Goal: Communication & Community: Answer question/provide support

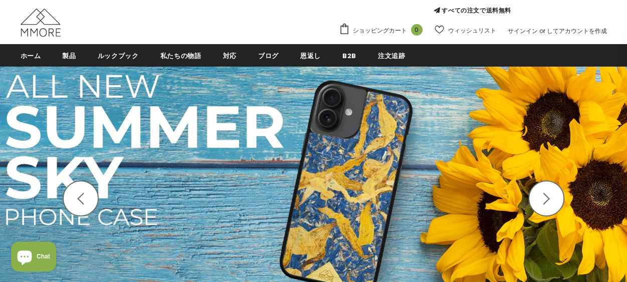
scroll to position [100, 0]
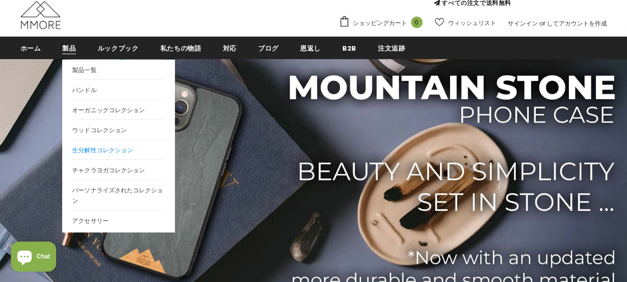
click at [104, 150] on span "生分解性コレクション" at bounding box center [102, 150] width 60 height 9
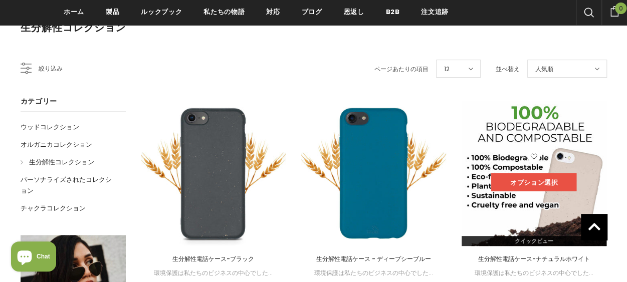
click at [517, 182] on link "オプション選択" at bounding box center [533, 182] width 85 height 18
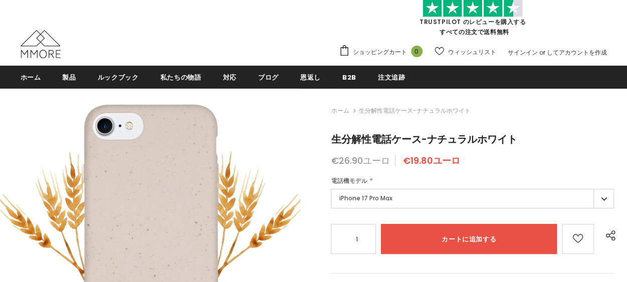
type input "Add to cart"
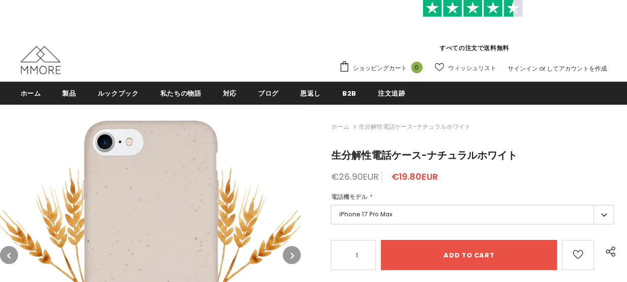
scroll to position [100, 0]
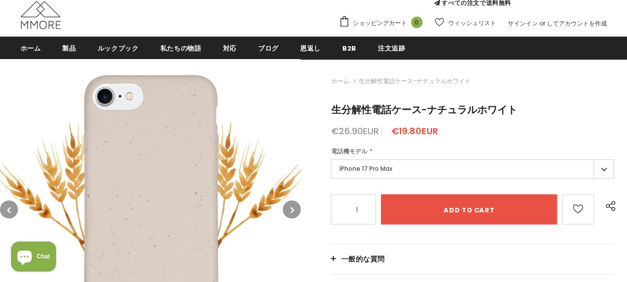
click at [397, 173] on label "iPhone 17 Pro Max" at bounding box center [472, 169] width 283 height 20
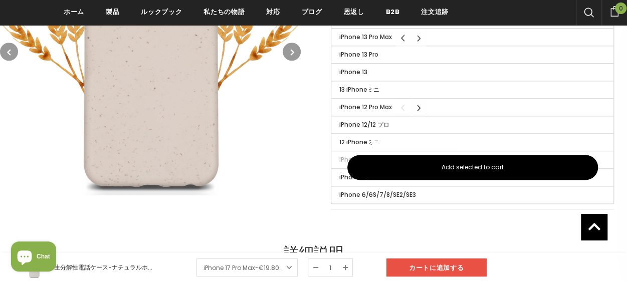
scroll to position [654, 0]
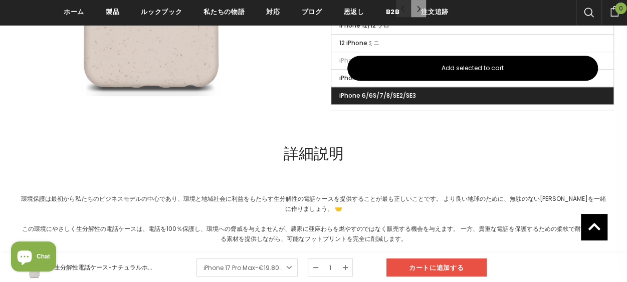
click at [364, 97] on label "iPhone 6/6S/7/8/SE2/SE3" at bounding box center [472, 95] width 282 height 17
click at [0, 0] on input "iPhone 6/6S/7/8/SE2/SE3" at bounding box center [0, 0] width 0 height 0
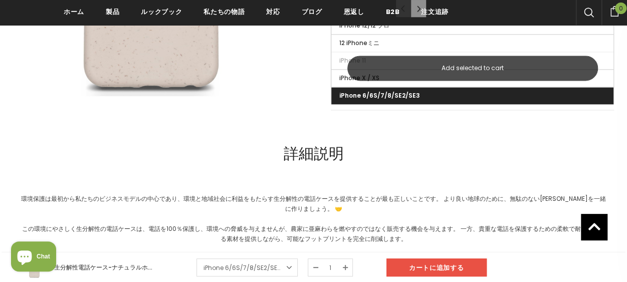
click at [456, 67] on span "Add selected to cart" at bounding box center [472, 68] width 62 height 9
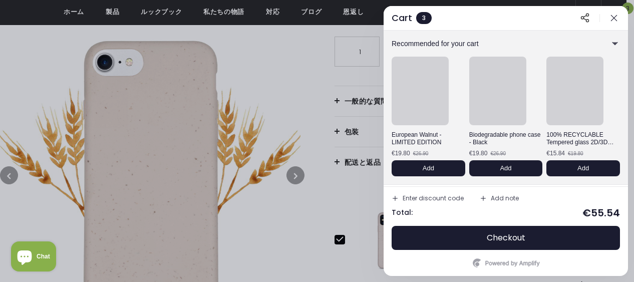
scroll to position [253, 0]
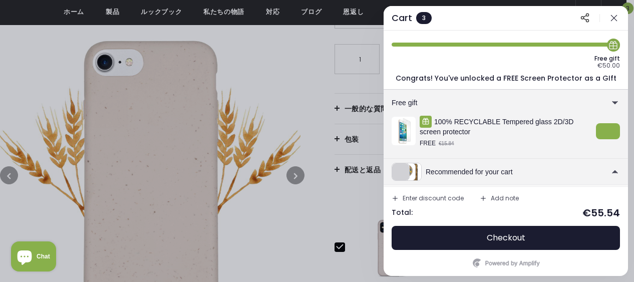
click at [409, 197] on div "Enter discount code" at bounding box center [433, 198] width 61 height 6
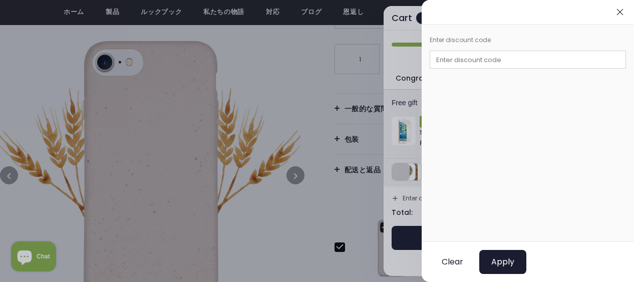
click at [485, 59] on input "text" at bounding box center [528, 60] width 196 height 18
type input "L"
click at [501, 259] on span "Apply" at bounding box center [503, 262] width 23 height 10
click at [511, 262] on span "Apply" at bounding box center [503, 262] width 23 height 10
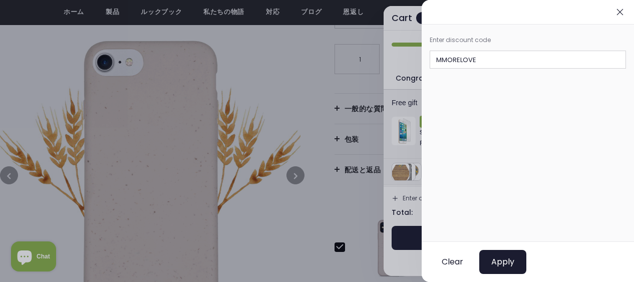
click at [501, 65] on input "MMORELOVE" at bounding box center [528, 60] width 196 height 18
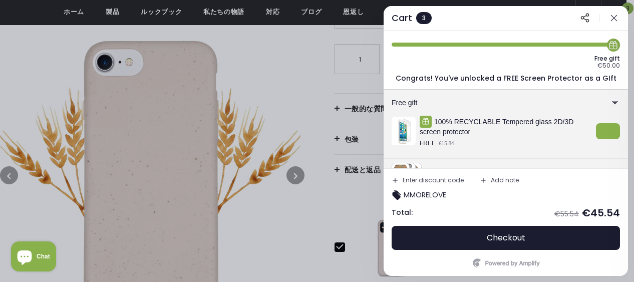
type input "M"
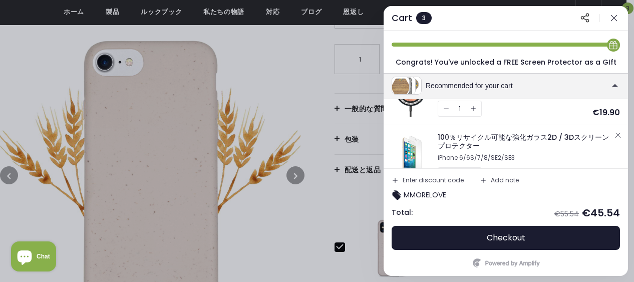
scroll to position [106, 0]
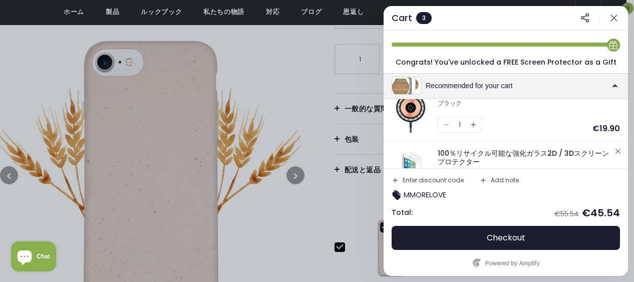
click at [614, 149] on icon "button" at bounding box center [618, 151] width 8 height 8
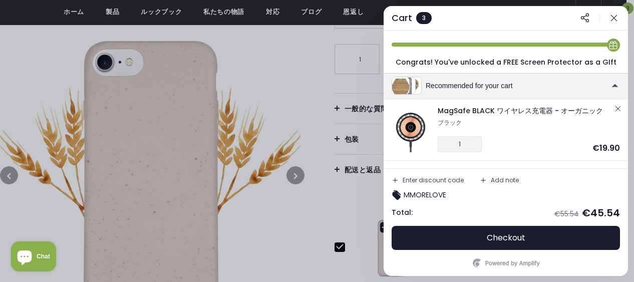
scroll to position [56, 0]
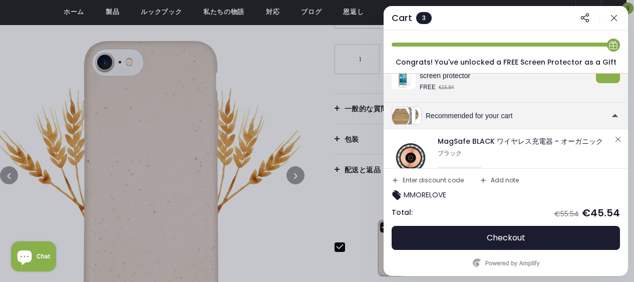
click at [614, 137] on div "MagSafe BLACK ワイヤレス充電器 - オーガニック ブラック 1 €19.90" at bounding box center [506, 160] width 245 height 62
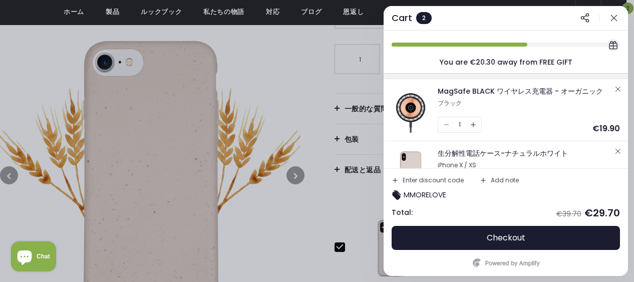
scroll to position [149, 0]
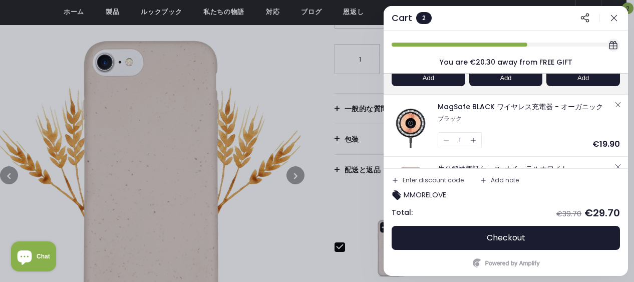
click at [618, 104] on icon "button" at bounding box center [618, 105] width 8 height 8
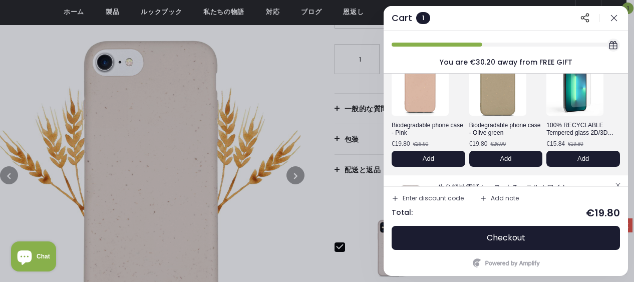
scroll to position [19, 0]
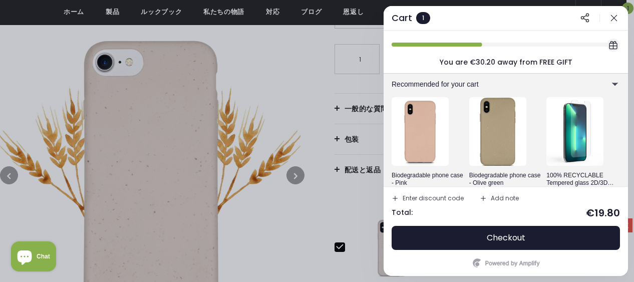
click at [486, 134] on img at bounding box center [498, 131] width 63 height 75
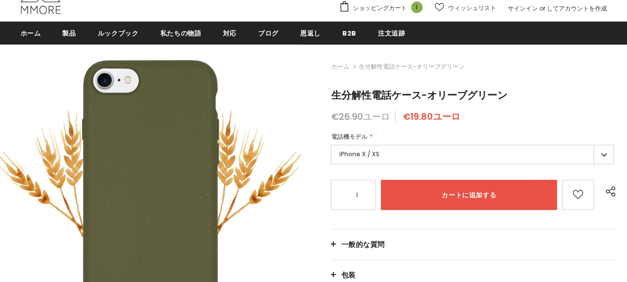
scroll to position [100, 0]
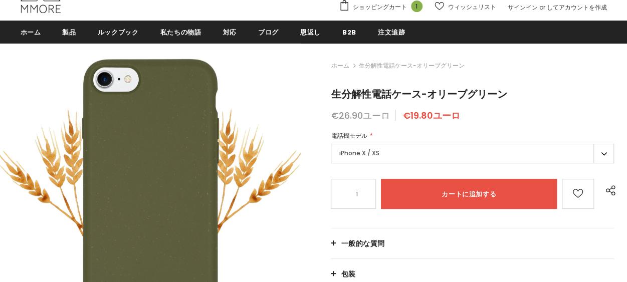
click at [418, 152] on label "iPhone X / XS" at bounding box center [472, 154] width 283 height 20
type input "Add to cart"
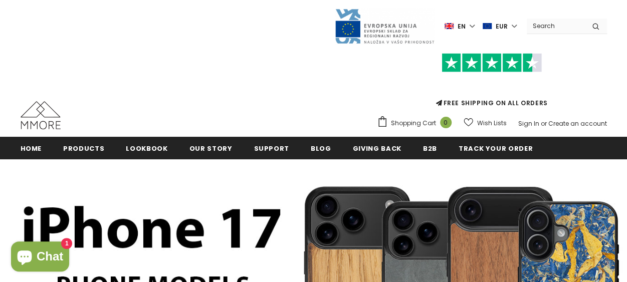
click at [36, 261] on icon "Chat window" at bounding box center [25, 257] width 24 height 24
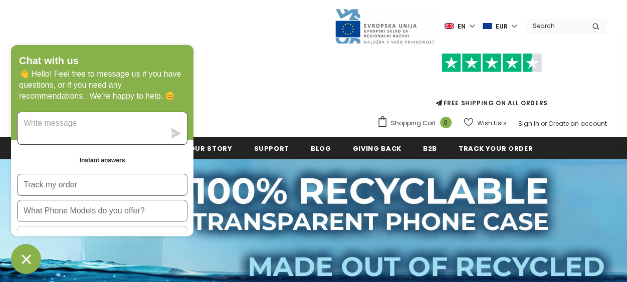
click at [71, 130] on textarea "Message us" at bounding box center [91, 128] width 147 height 32
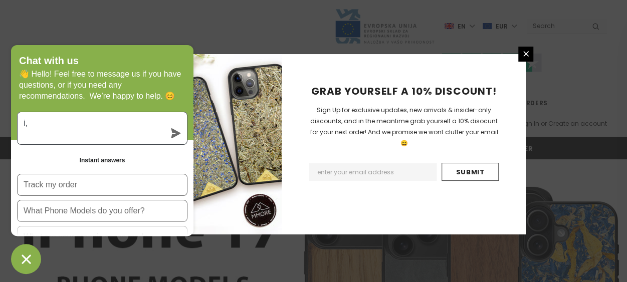
type textarea "i"
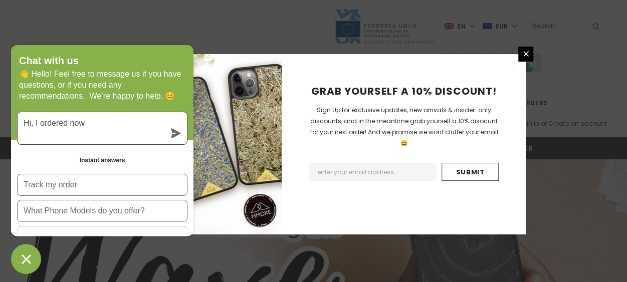
paste textarea "Order #14166"
click at [85, 126] on textarea "Hi, I ordered now Order #14166" at bounding box center [91, 128] width 147 height 32
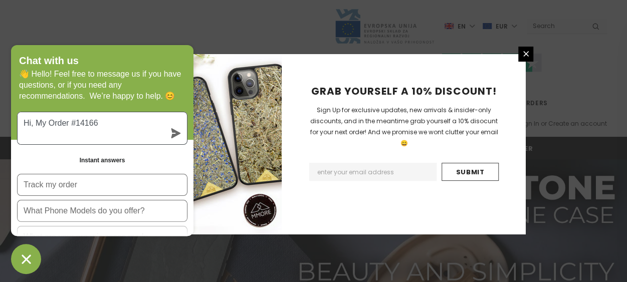
click at [107, 128] on textarea "Hi, My Order #14166" at bounding box center [91, 128] width 147 height 32
paste textarea "I ordered the wrong size iPhone case. The correct size is iPhone SE3. Please ch…"
type textarea "Hi, My Order #14166 I ordered the wrong size iPhone case. The correct size is i…"
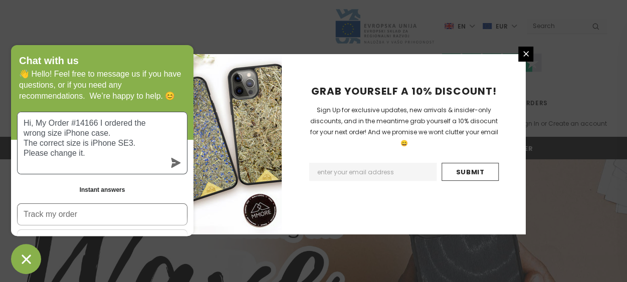
click at [98, 128] on textarea "Hi, My Order #14166 I ordered the wrong size iPhone case. The correct size is i…" at bounding box center [91, 143] width 147 height 62
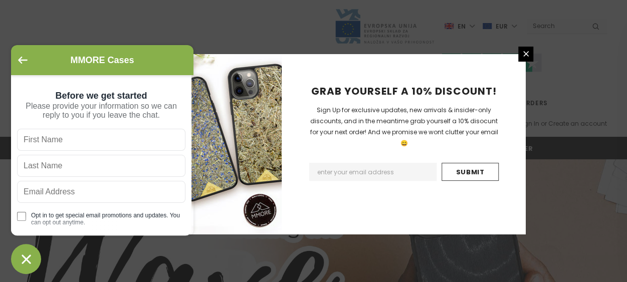
click at [27, 54] on div "MMORE Cases" at bounding box center [102, 60] width 170 height 18
click at [24, 58] on icon "Go back to the main screen" at bounding box center [23, 60] width 10 height 7
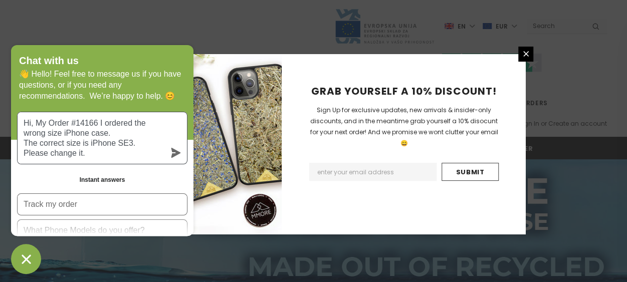
drag, startPoint x: 33, startPoint y: 125, endPoint x: 19, endPoint y: 126, distance: 14.1
click at [19, 126] on textarea "Hi, My Order #14166 I ordered the wrong size iPhone case. The correct size is i…" at bounding box center [91, 138] width 147 height 52
click at [87, 125] on textarea "My Order #14166 I ordered the wrong size iPhone case. The correct size is iPhon…" at bounding box center [91, 138] width 147 height 52
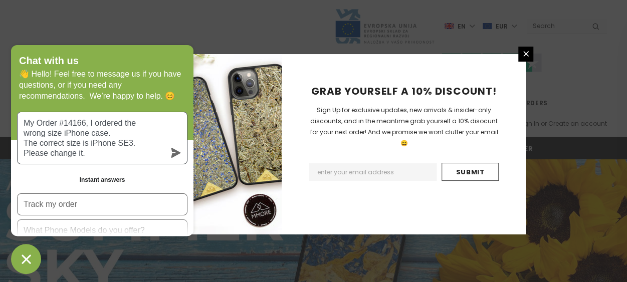
type textarea "My Order #14166, I ordered the wrong size iPhone case. The correct size is iPho…"
click at [174, 155] on icon "submit" at bounding box center [176, 153] width 10 height 10
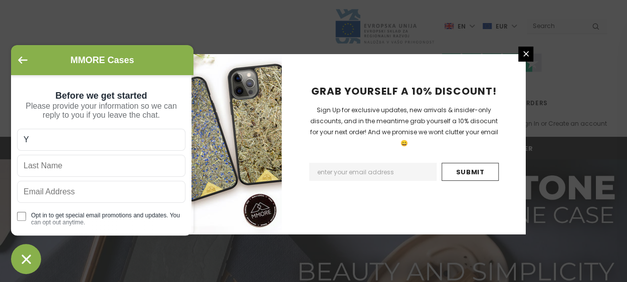
type input "YUKIKO"
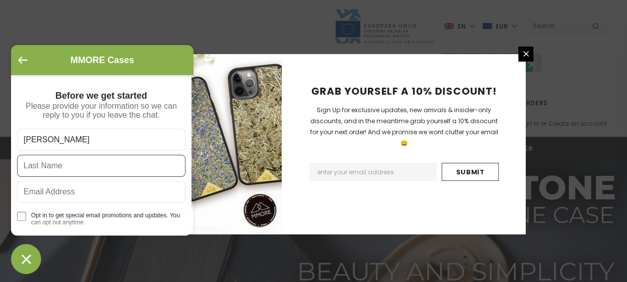
type input "MORISHITA"
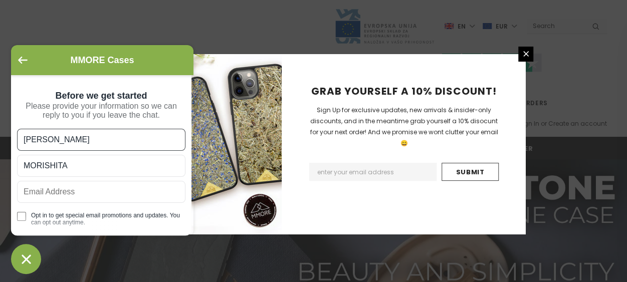
click at [91, 201] on input "text" at bounding box center [101, 192] width 168 height 22
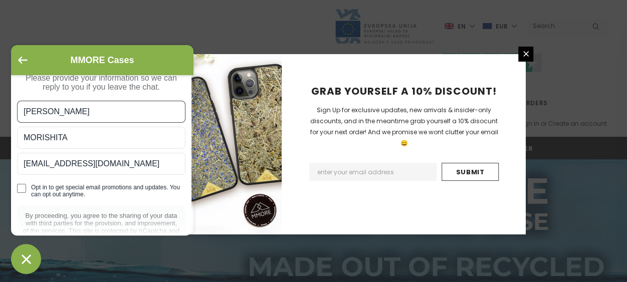
scroll to position [50, 0]
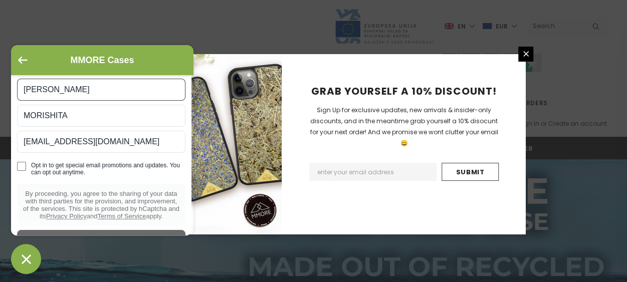
type input "info.favorito@gmail.com"
click at [26, 171] on input "Opt in to get special email promotions and updates. You can opt out anytime." at bounding box center [21, 166] width 9 height 9
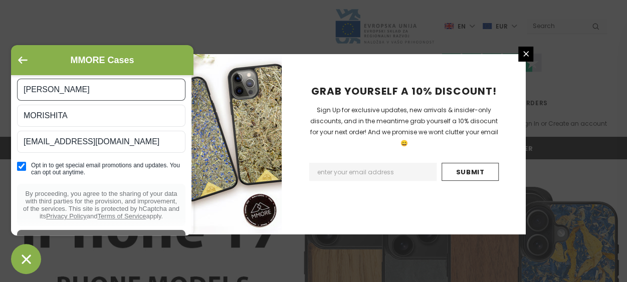
click at [21, 171] on input "Opt in to get special email promotions and updates. You can opt out anytime." at bounding box center [21, 166] width 9 height 9
checkbox input "false"
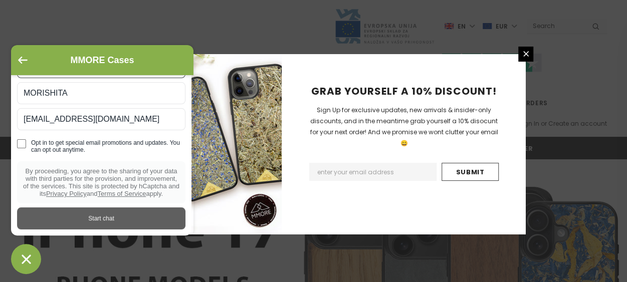
click at [102, 224] on div "Start chat" at bounding box center [101, 218] width 156 height 11
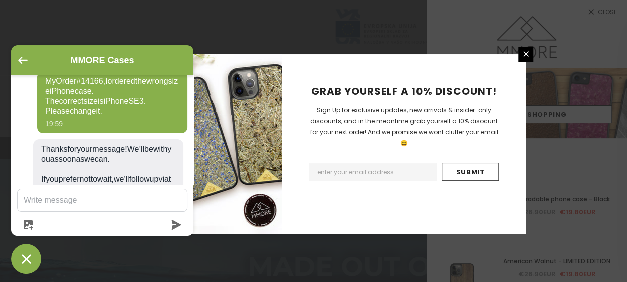
scroll to position [19, 0]
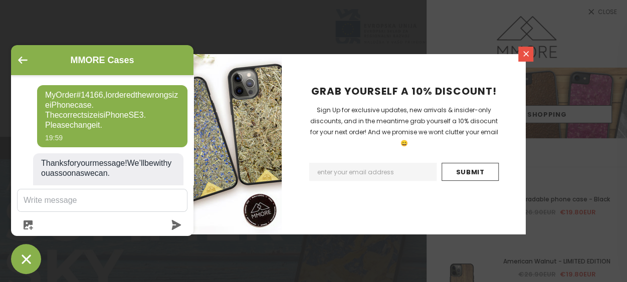
click at [523, 56] on icon at bounding box center [526, 54] width 6 height 6
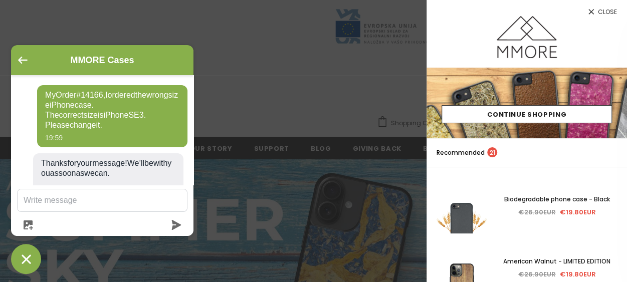
click at [599, 11] on span "Close" at bounding box center [607, 12] width 19 height 6
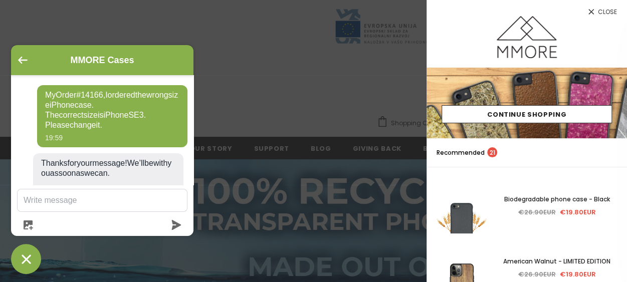
scroll to position [0, 0]
